Goal: Transaction & Acquisition: Purchase product/service

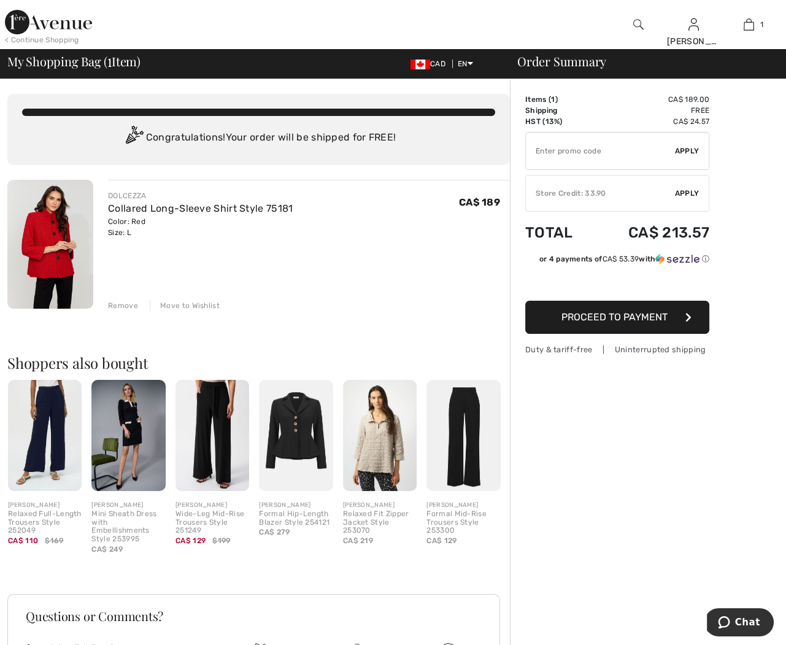
click at [124, 306] on div "Remove" at bounding box center [123, 305] width 30 height 11
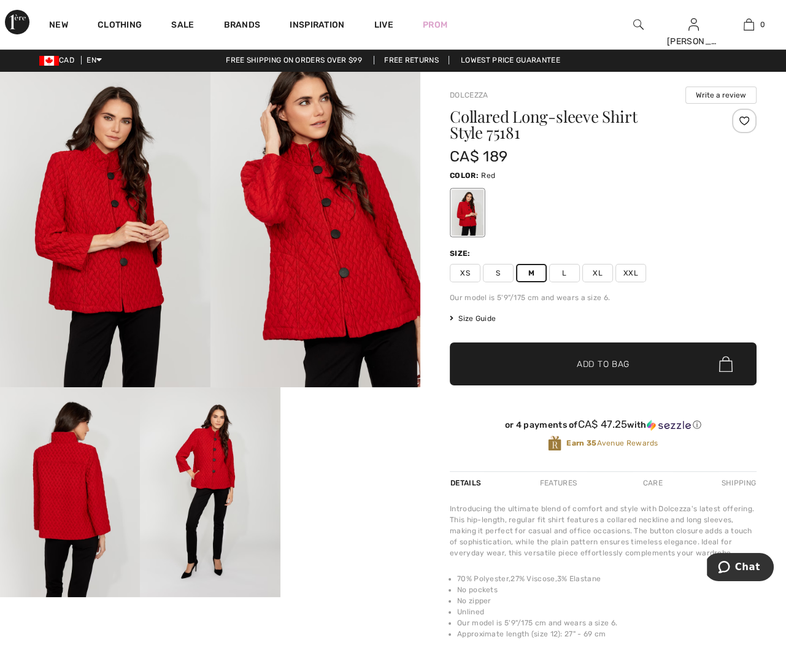
click at [576, 360] on span "✔ Added to Bag" at bounding box center [584, 364] width 75 height 13
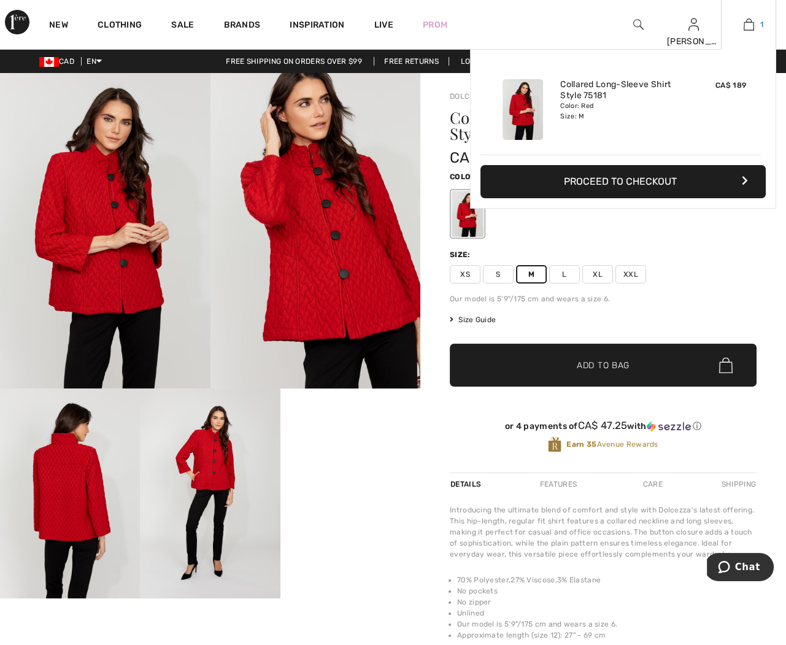
click at [748, 25] on img at bounding box center [749, 24] width 10 height 15
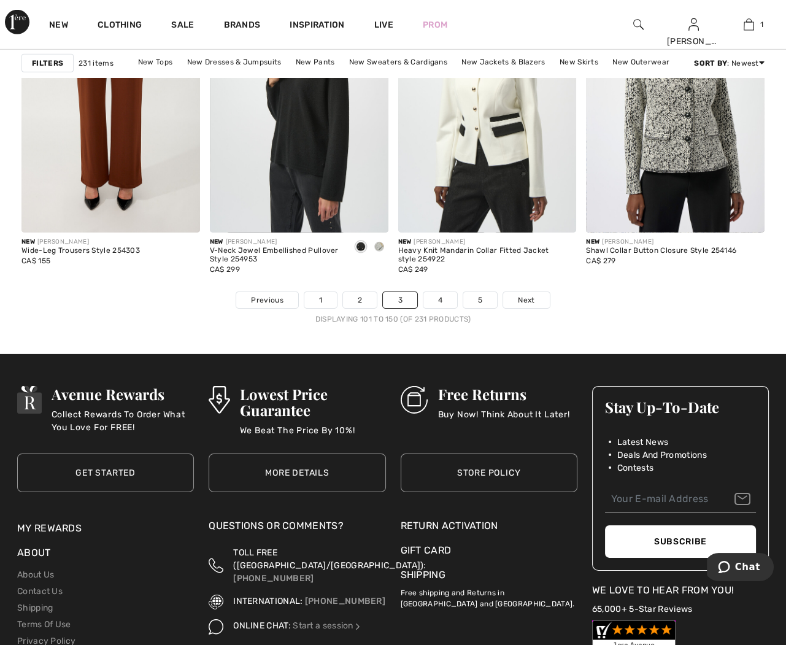
scroll to position [4993, 0]
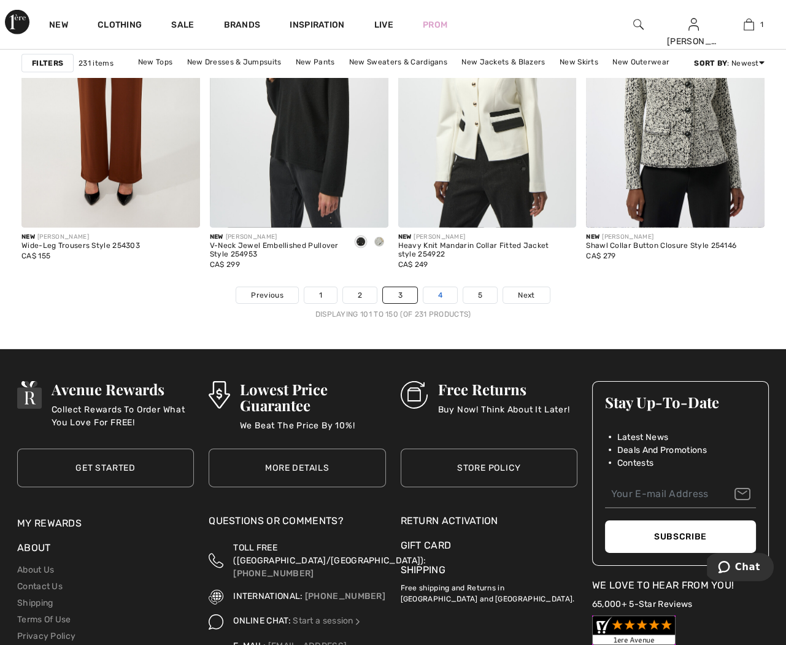
click at [438, 291] on link "4" at bounding box center [440, 295] width 34 height 16
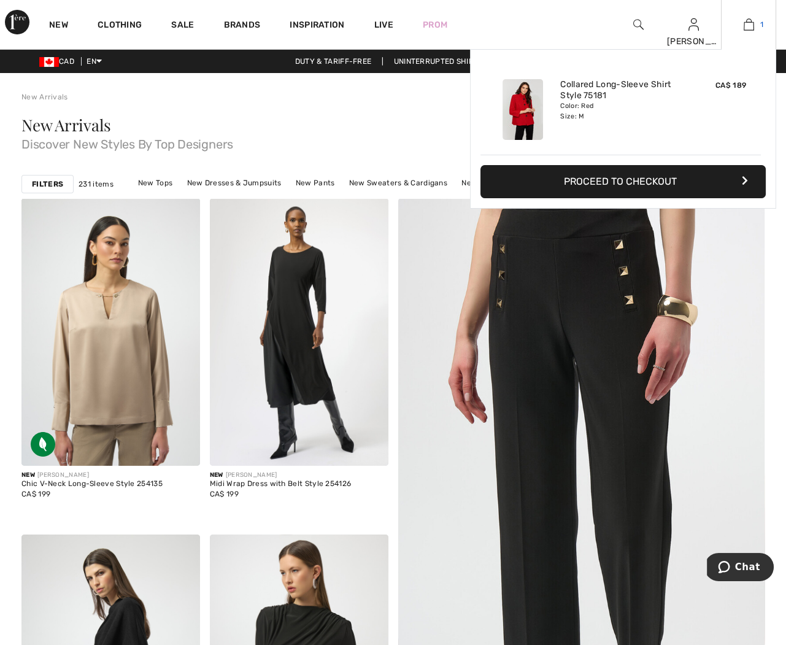
click at [746, 20] on img at bounding box center [749, 24] width 10 height 15
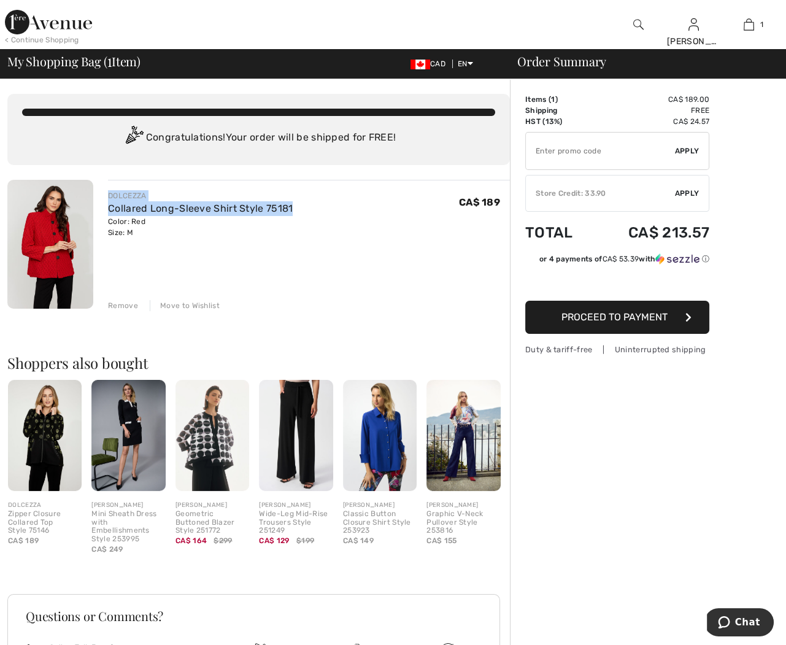
drag, startPoint x: 107, startPoint y: 192, endPoint x: 292, endPoint y: 206, distance: 185.3
click at [292, 206] on div "DOLCEZZA Collared Long-Sleeve Shirt Style 75181 Color: Red Size: M Final Sale C…" at bounding box center [309, 214] width 402 height 48
copy div "DOLCEZZA Collared Long-Sleeve Shirt Style 75181"
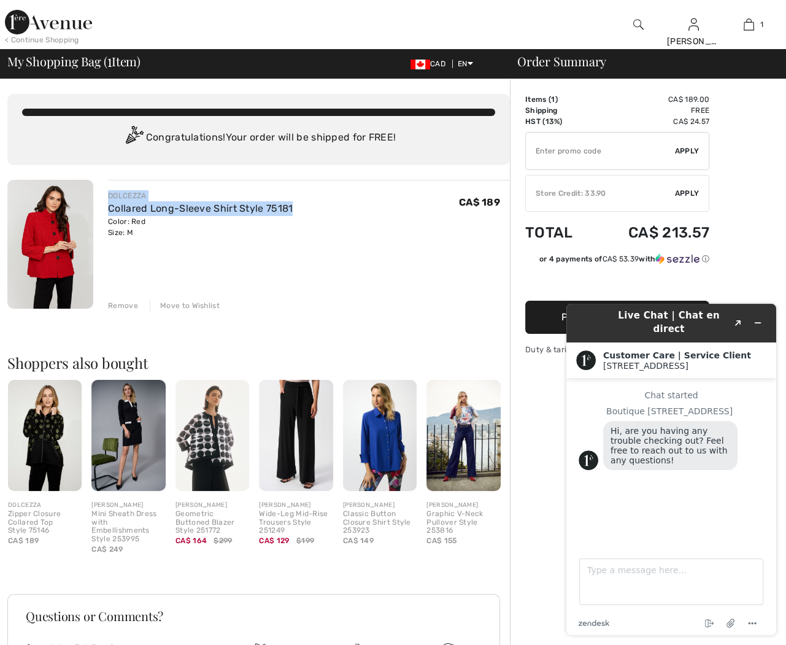
drag, startPoint x: 303, startPoint y: 202, endPoint x: 102, endPoint y: 191, distance: 200.4
click at [102, 191] on div "DOLCEZZA Collared Long-Sleeve Shirt Style 75181 Color: Red Size: M Final Sale C…" at bounding box center [301, 245] width 417 height 131
copy div "DOLCEZZA Collared Long-Sleeve Shirt Style 75181"
